Goal: Task Accomplishment & Management: Manage account settings

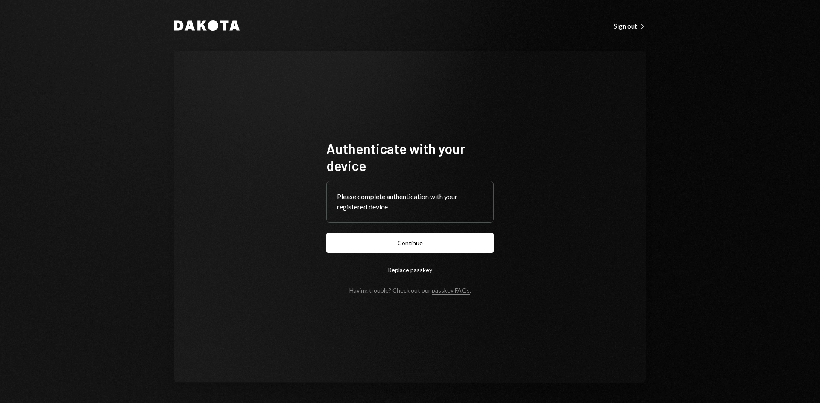
click at [455, 237] on button "Continue" at bounding box center [409, 243] width 167 height 20
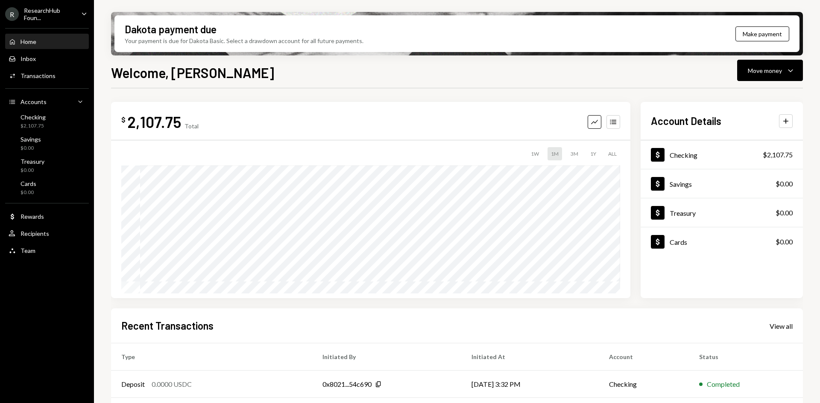
click at [52, 21] on div "ResearchHub Foun..." at bounding box center [49, 14] width 50 height 15
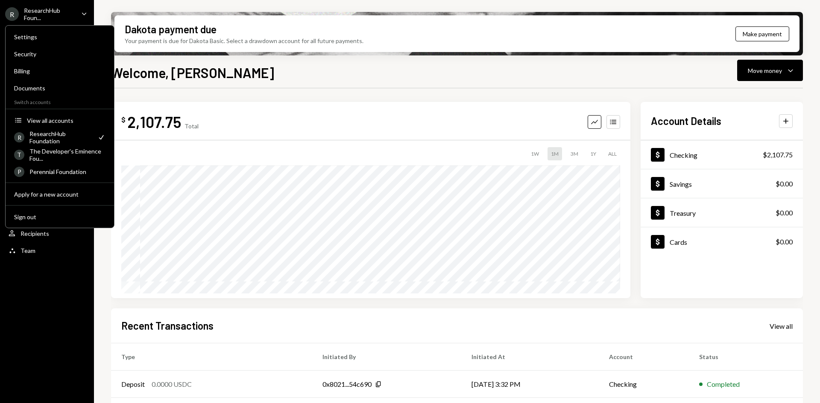
click at [52, 14] on div "ResearchHub Foun..." at bounding box center [49, 14] width 50 height 15
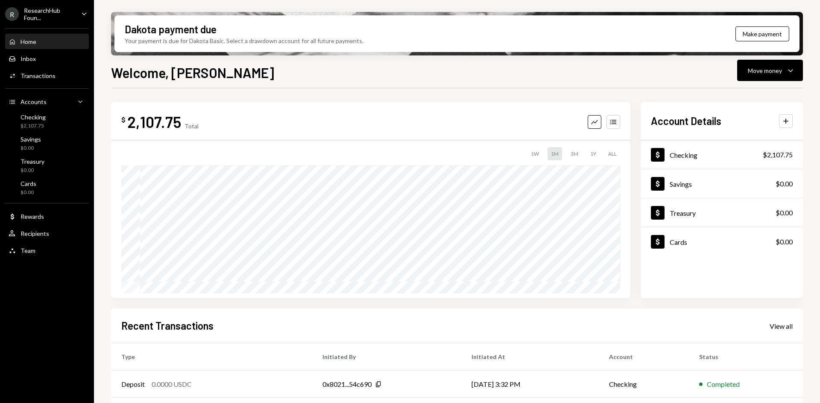
click at [52, 14] on div "ResearchHub Foun..." at bounding box center [49, 14] width 50 height 15
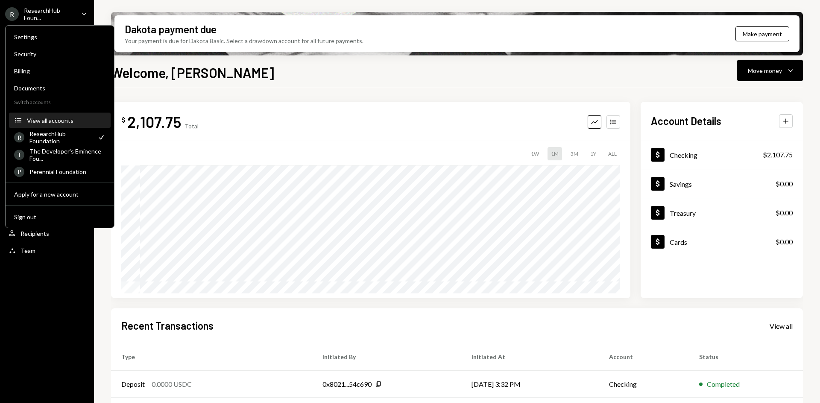
click at [56, 118] on div "View all accounts" at bounding box center [66, 120] width 79 height 7
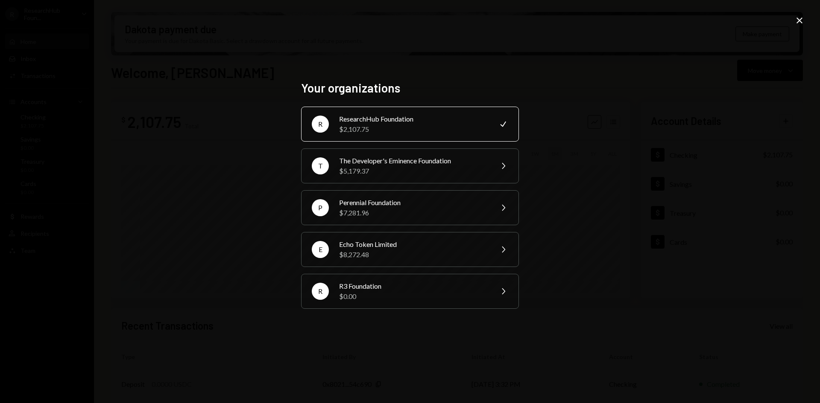
click at [803, 20] on icon "Close" at bounding box center [799, 20] width 10 height 10
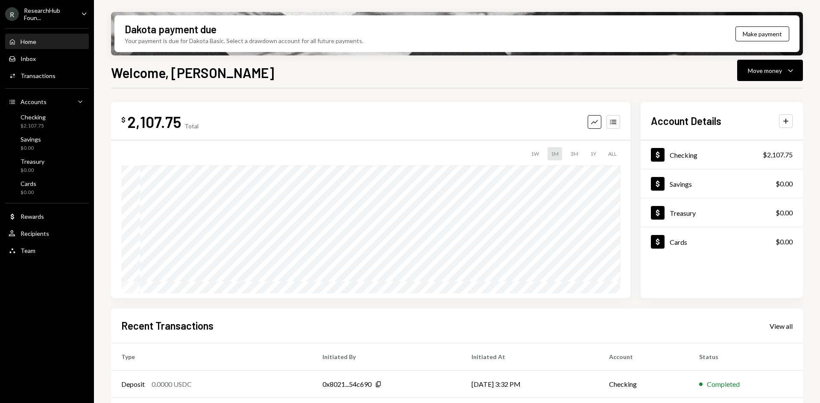
click at [71, 15] on div "ResearchHub Foun..." at bounding box center [49, 14] width 50 height 15
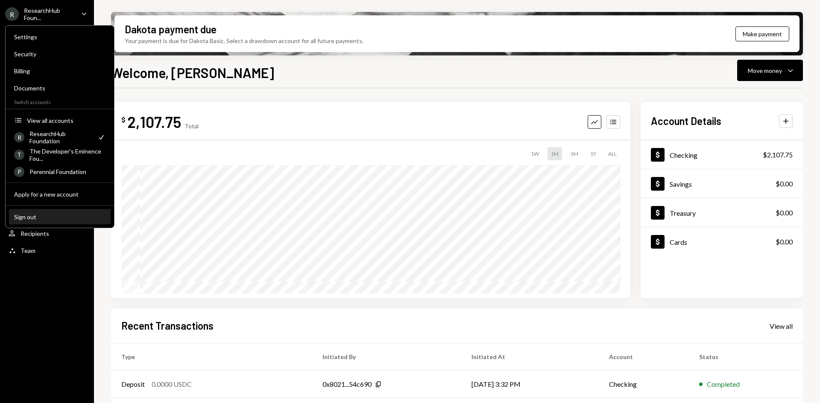
click at [39, 212] on button "Sign out" at bounding box center [60, 217] width 102 height 15
